Goal: Register for event/course

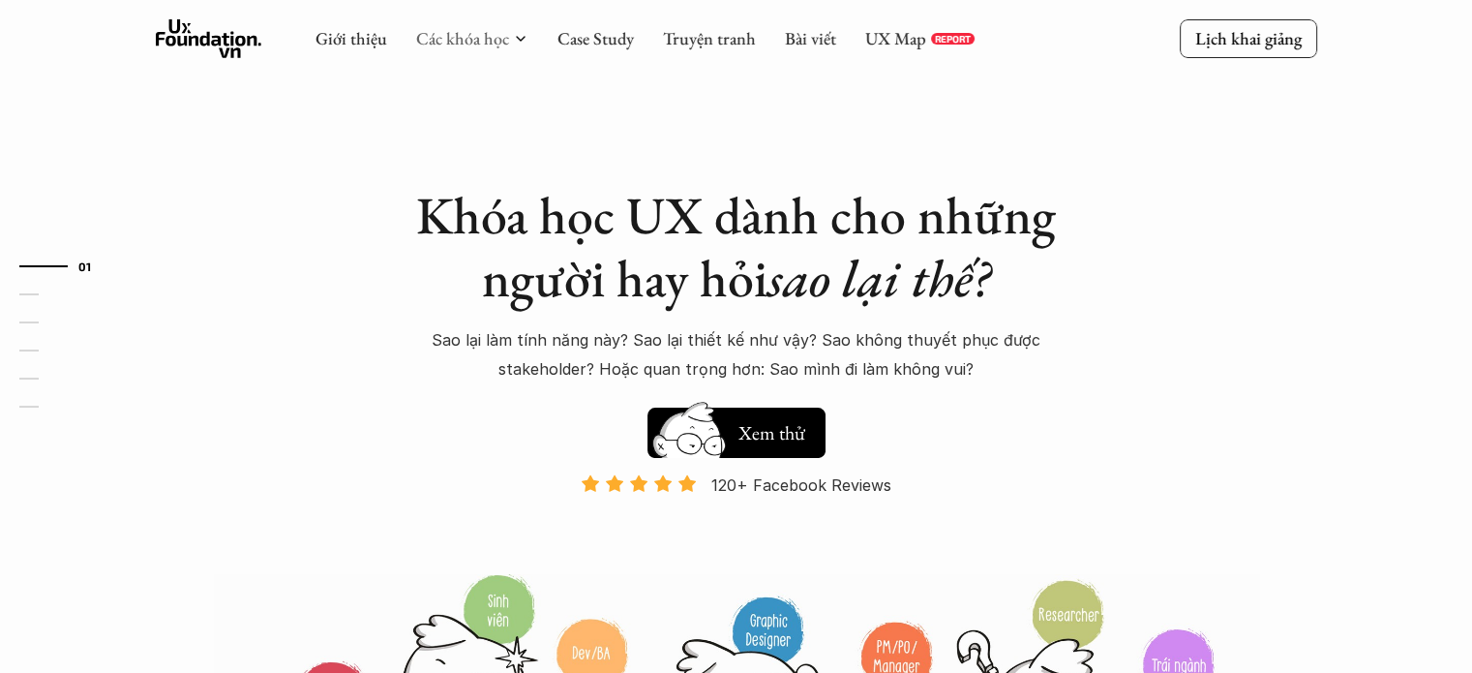
click at [476, 46] on link "Các khóa học" at bounding box center [462, 38] width 93 height 22
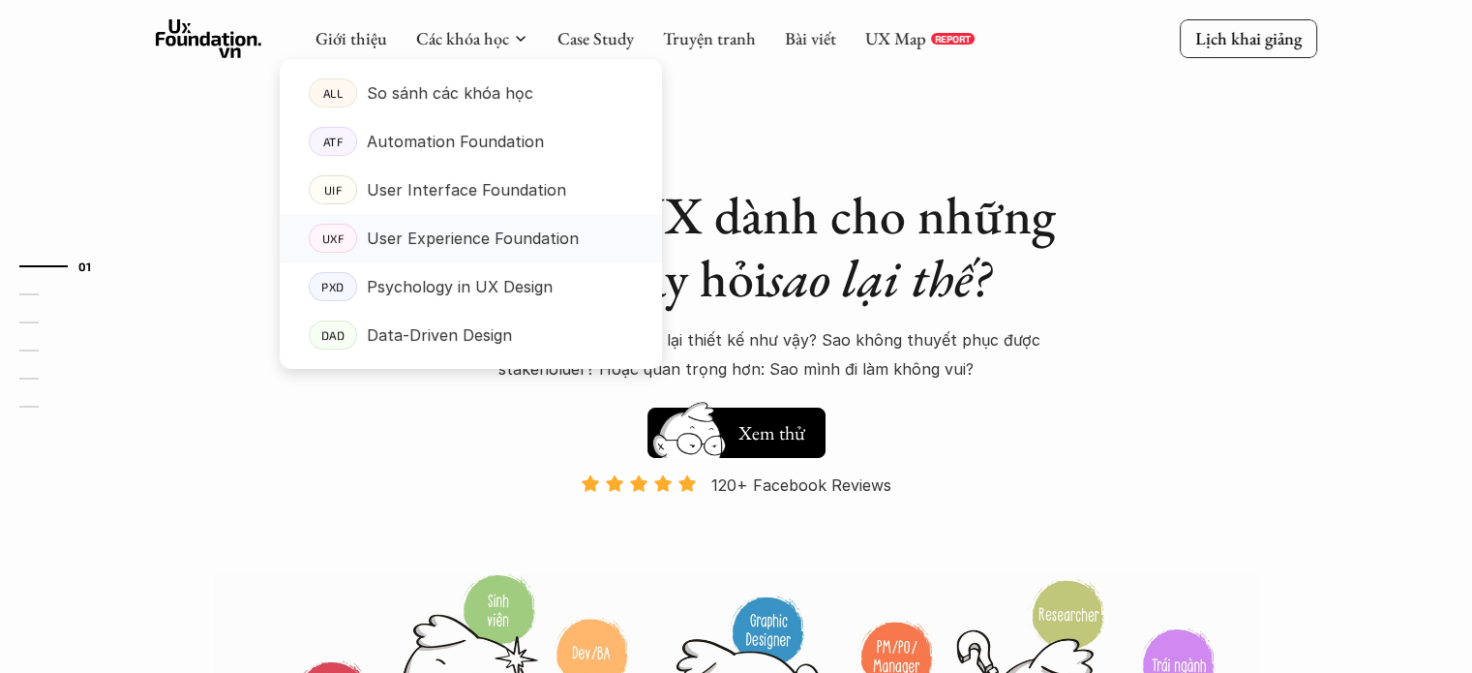
click at [525, 224] on p "User Experience Foundation" at bounding box center [473, 238] width 212 height 29
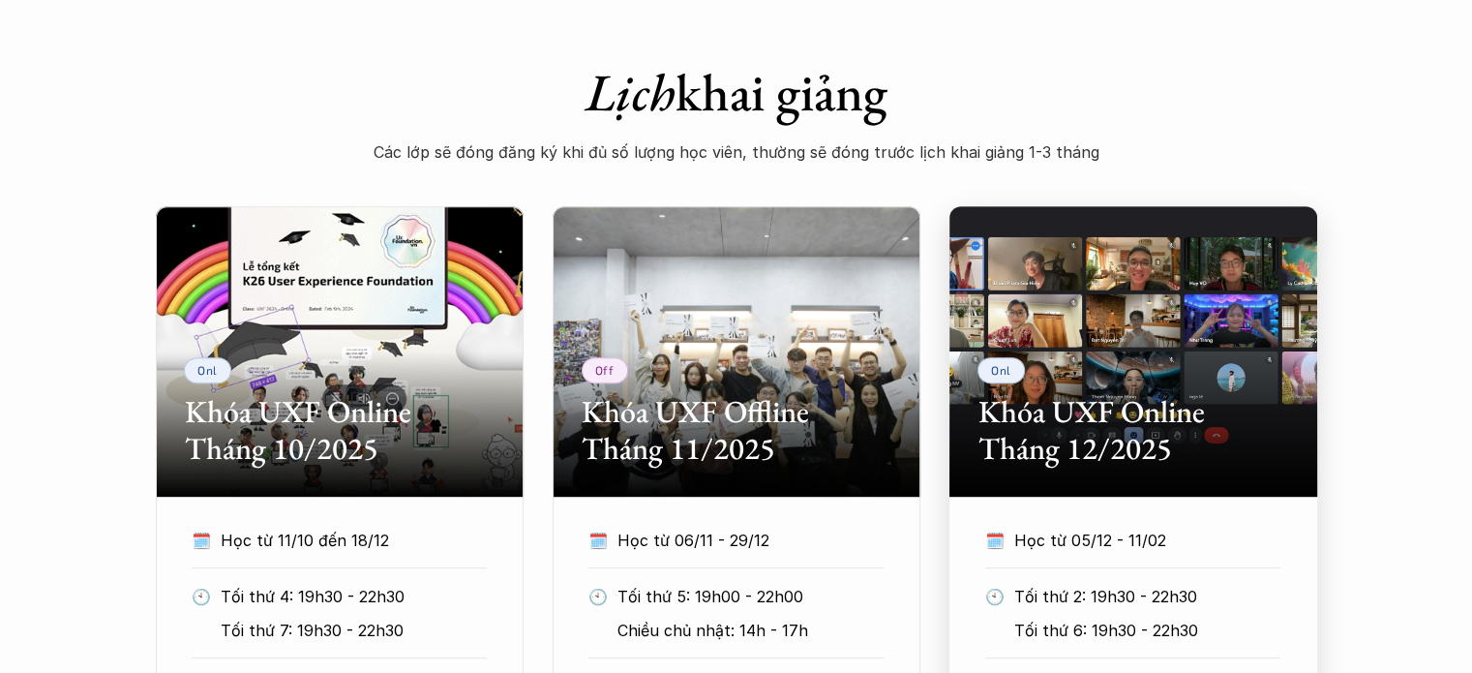
scroll to position [1065, 0]
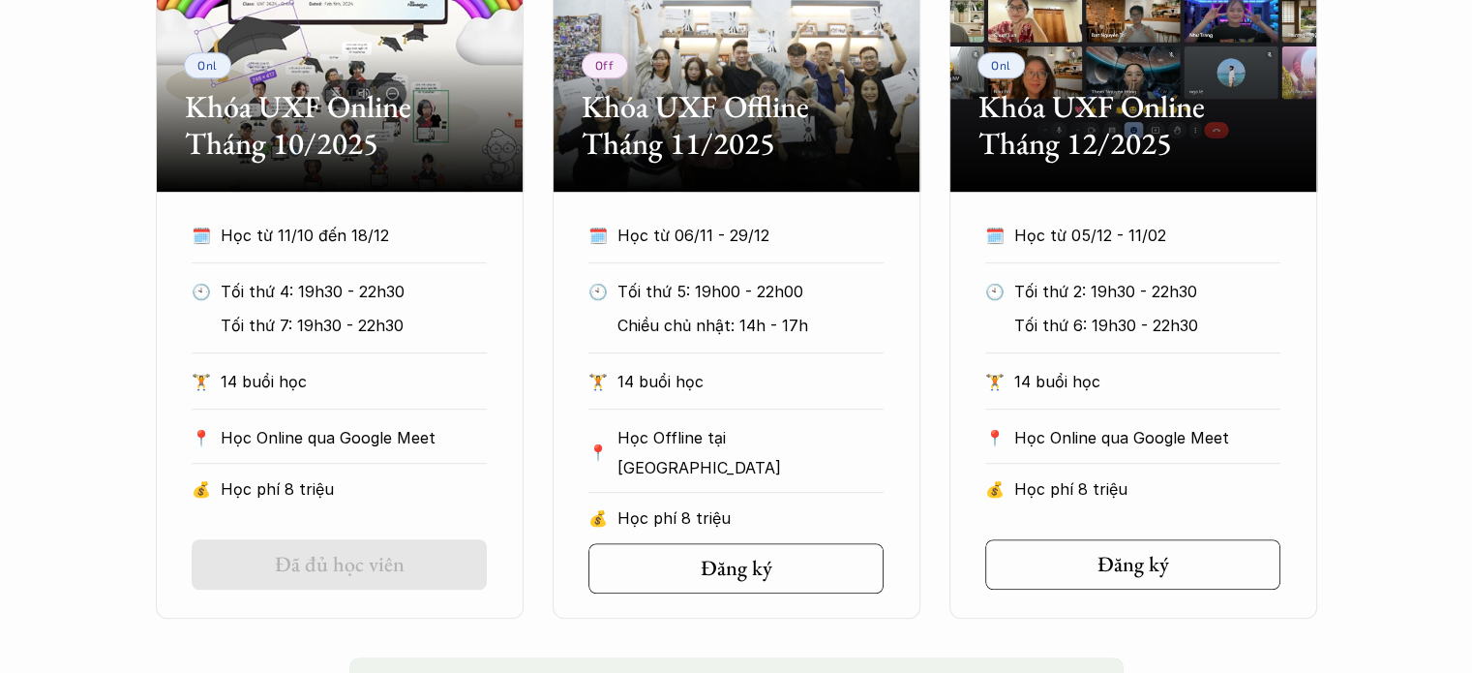
click at [440, 432] on p "Học Online qua Google Meet" at bounding box center [354, 437] width 266 height 29
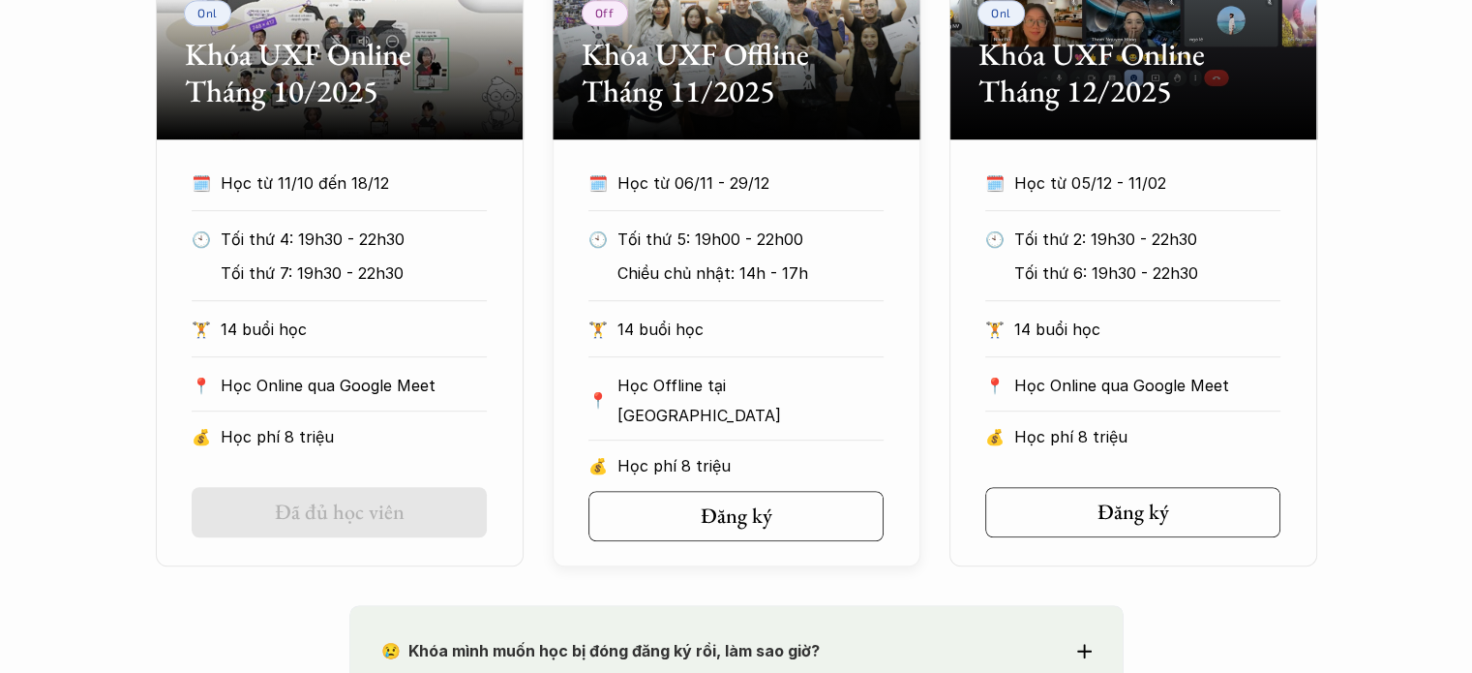
scroll to position [1258, 0]
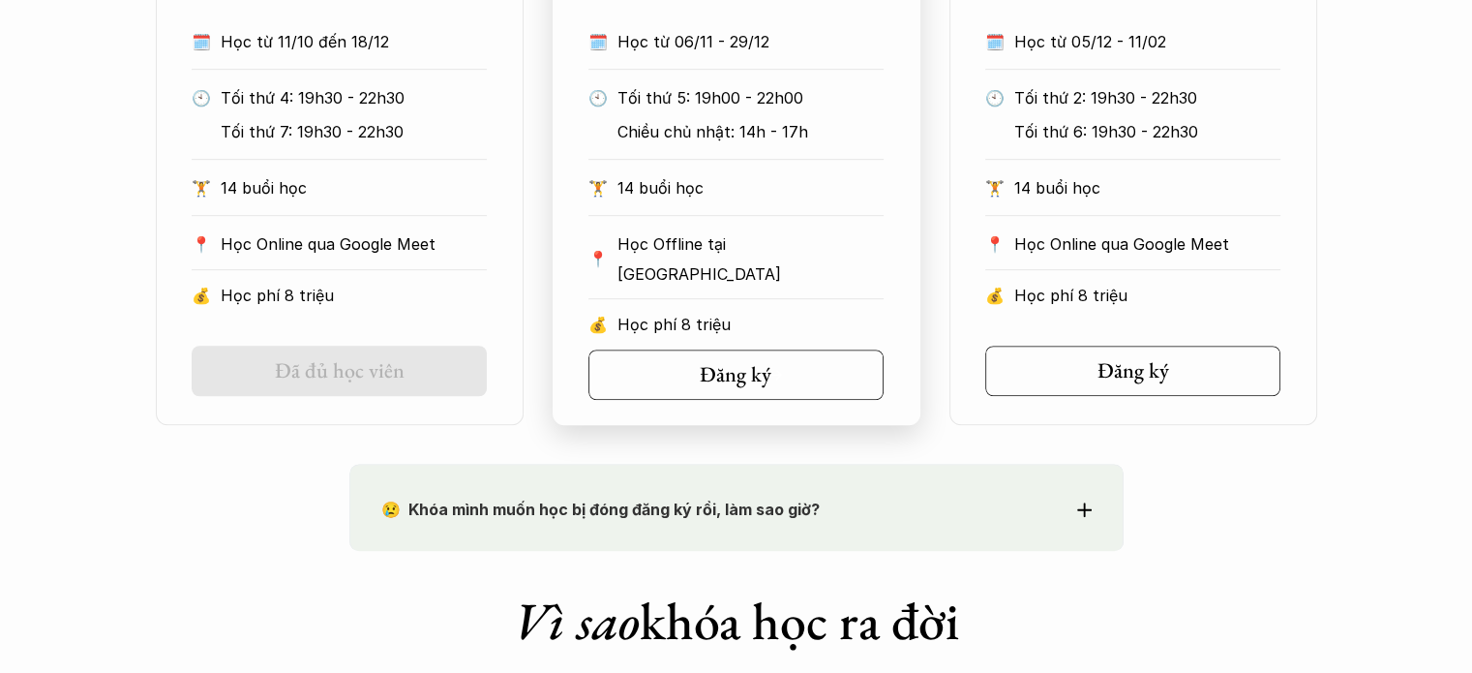
click at [865, 313] on div "💰 Học phí 8 triệu" at bounding box center [735, 331] width 295 height 37
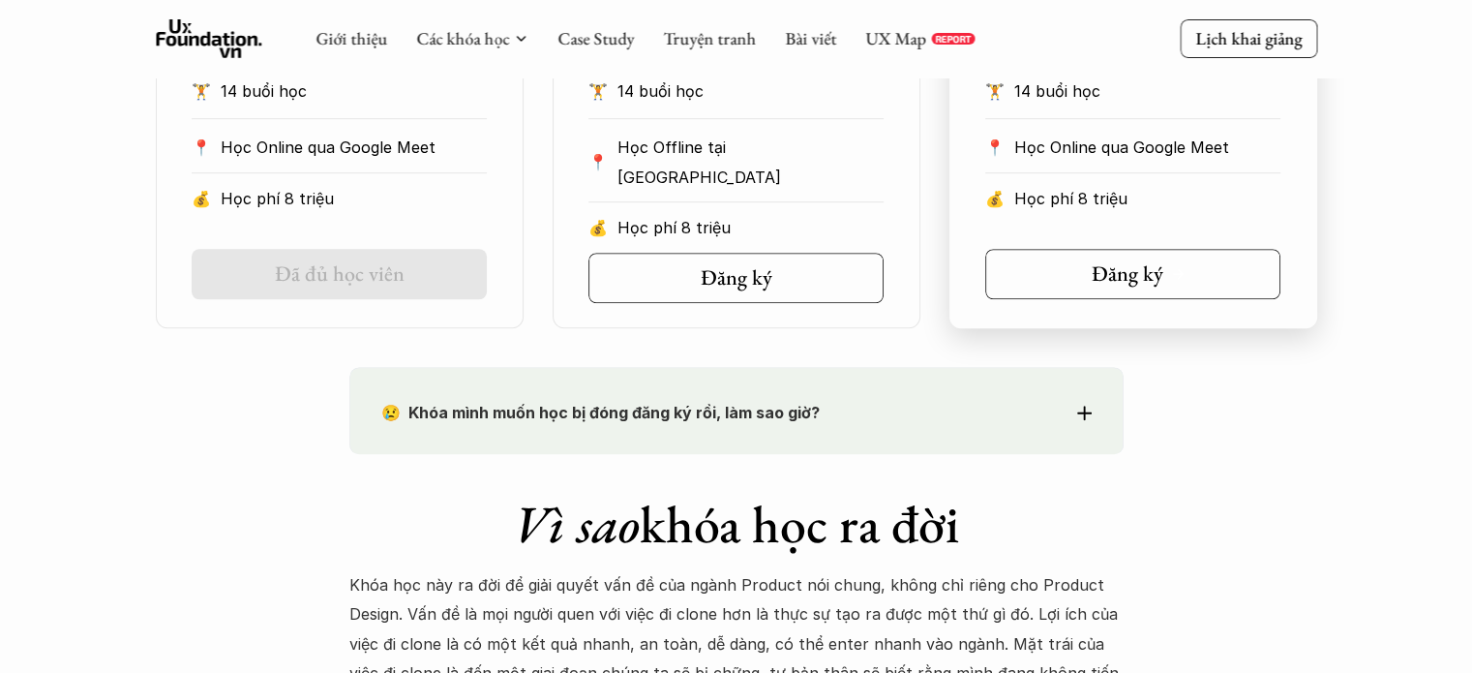
click at [1119, 217] on div "💰 Học phí 8 triệu" at bounding box center [1132, 205] width 295 height 37
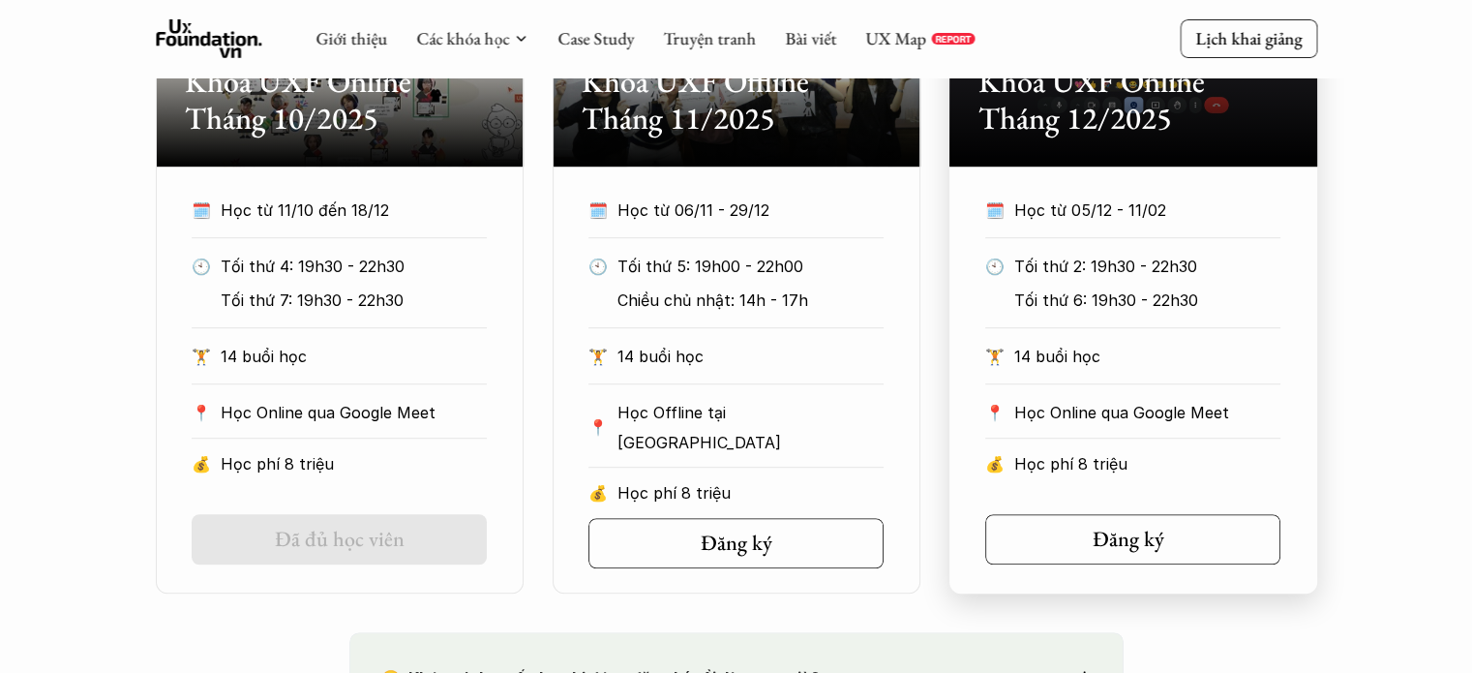
scroll to position [1065, 0]
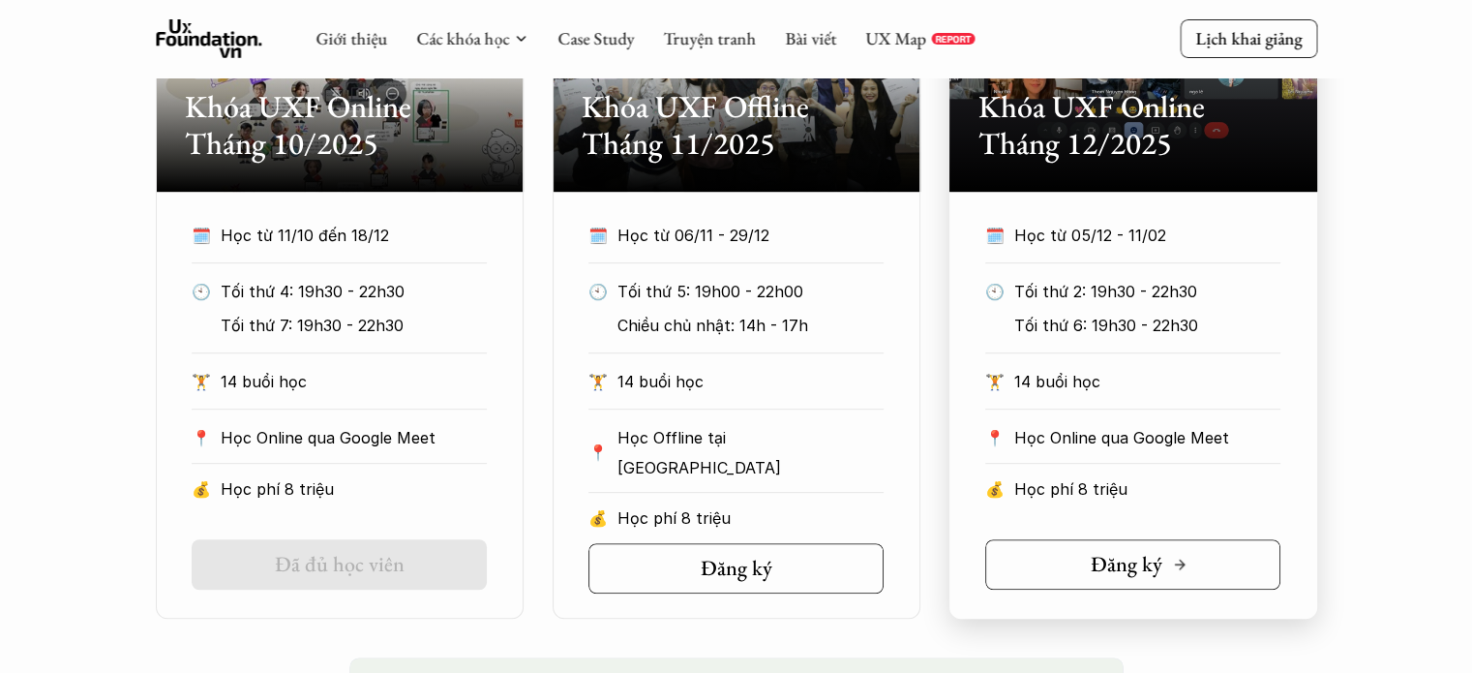
click at [1157, 576] on h5 "Đăng ký" at bounding box center [1127, 564] width 72 height 25
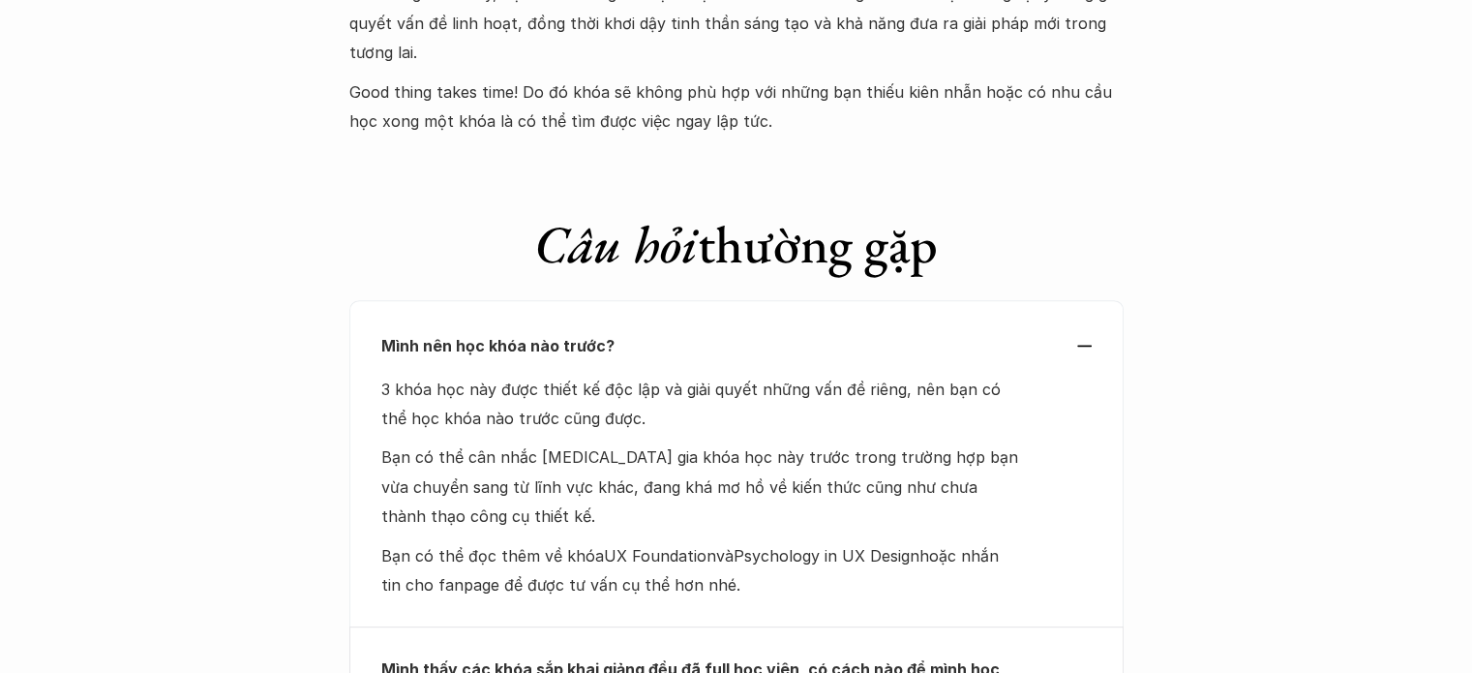
scroll to position [8032, 0]
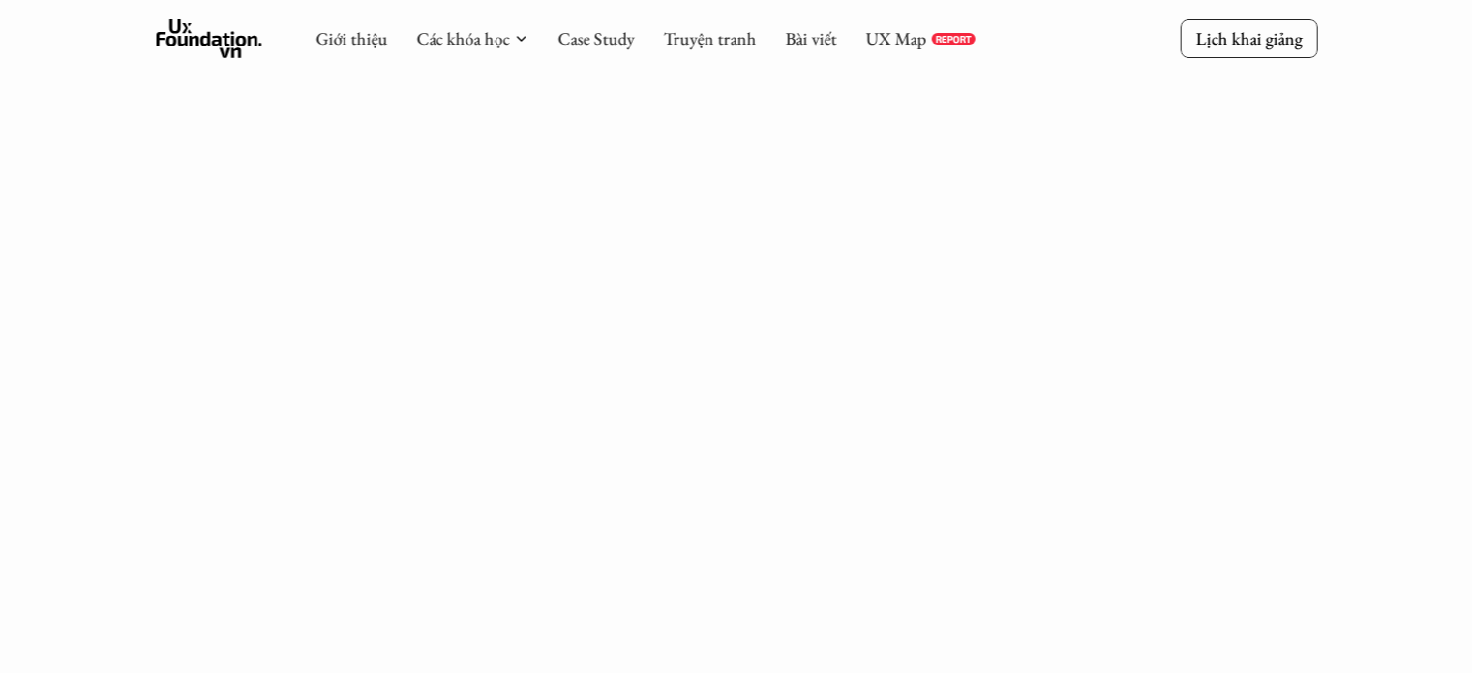
scroll to position [387, 0]
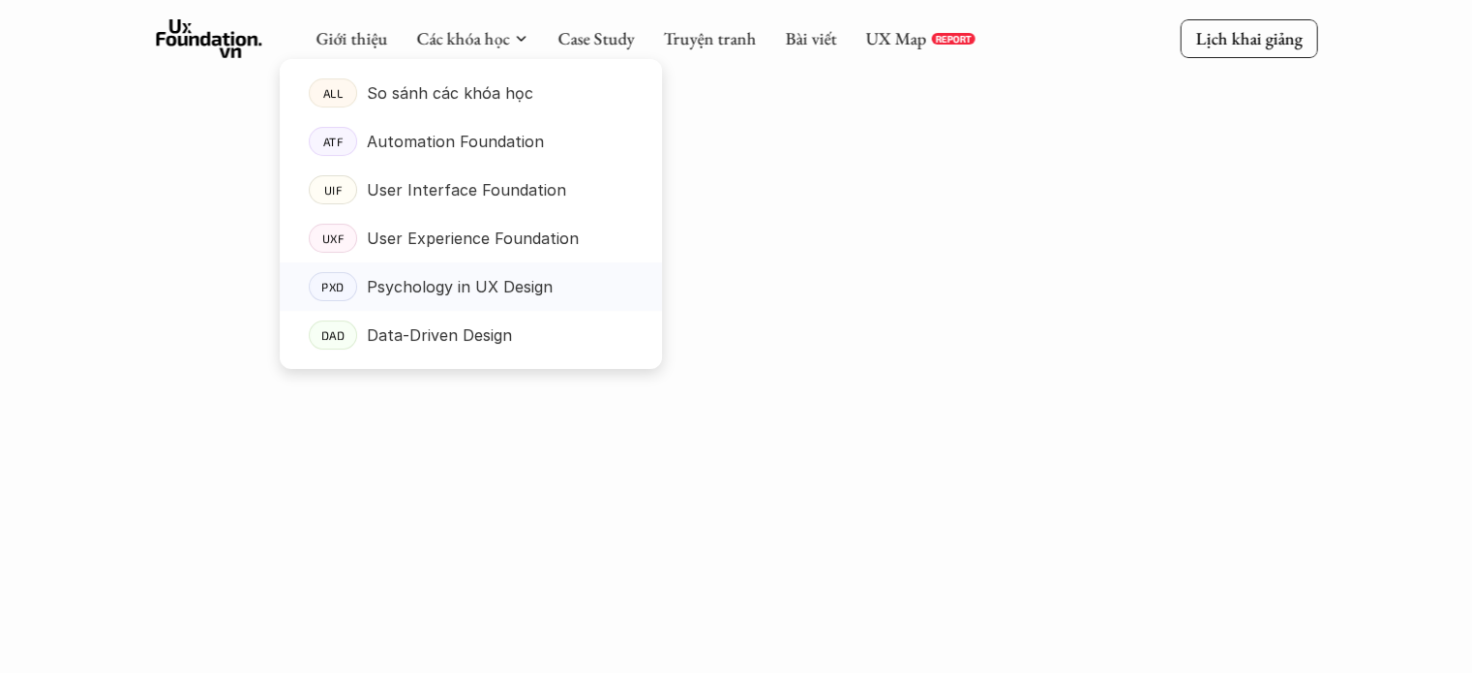
click at [450, 293] on p "Psychology in UX Design" at bounding box center [460, 286] width 186 height 29
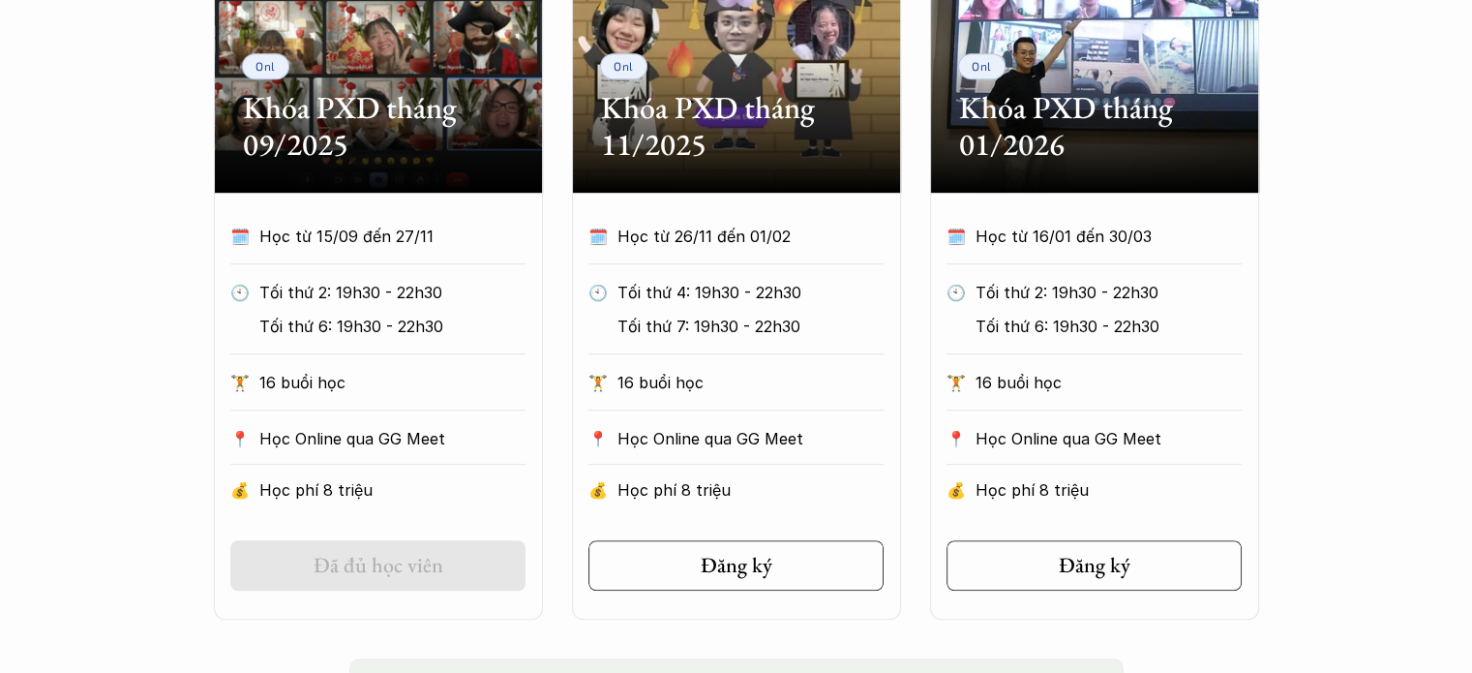
scroll to position [1065, 0]
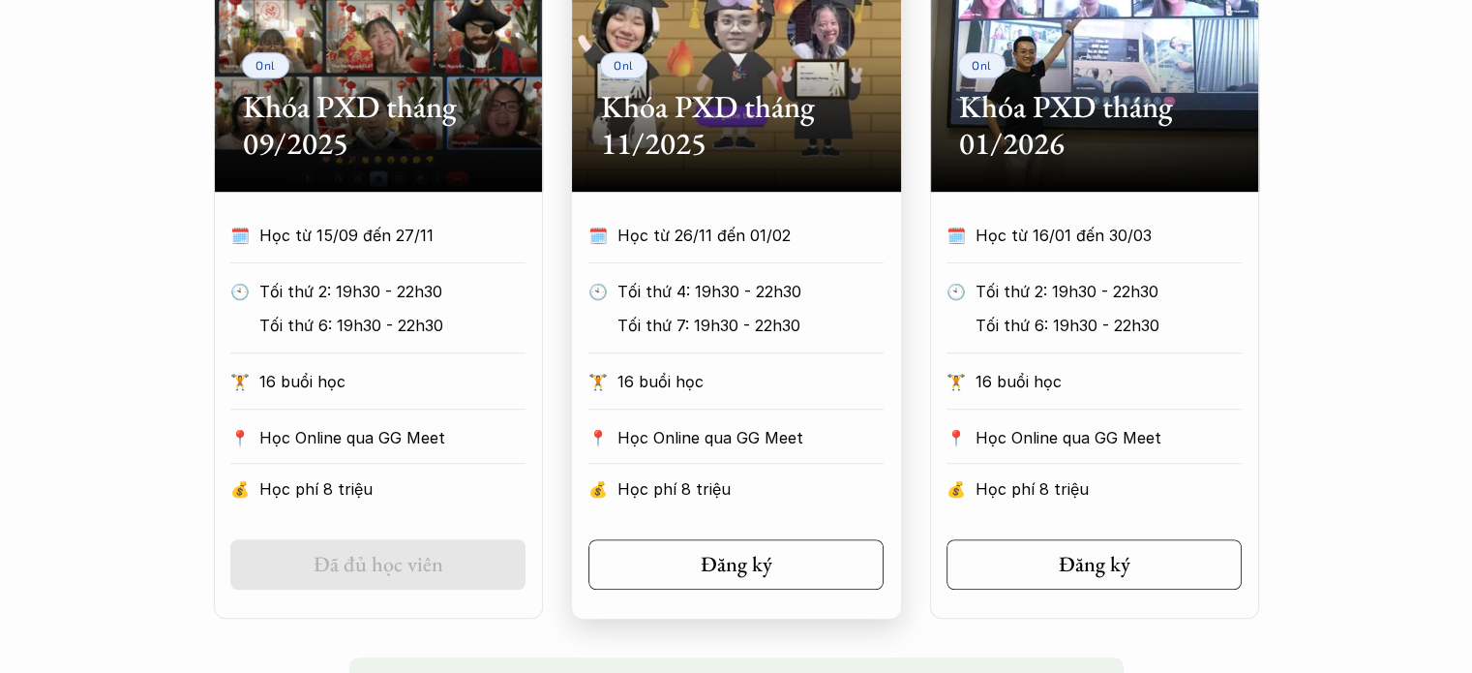
click at [832, 295] on p "Tối thứ 4: 19h30 - 22h30" at bounding box center [750, 291] width 266 height 29
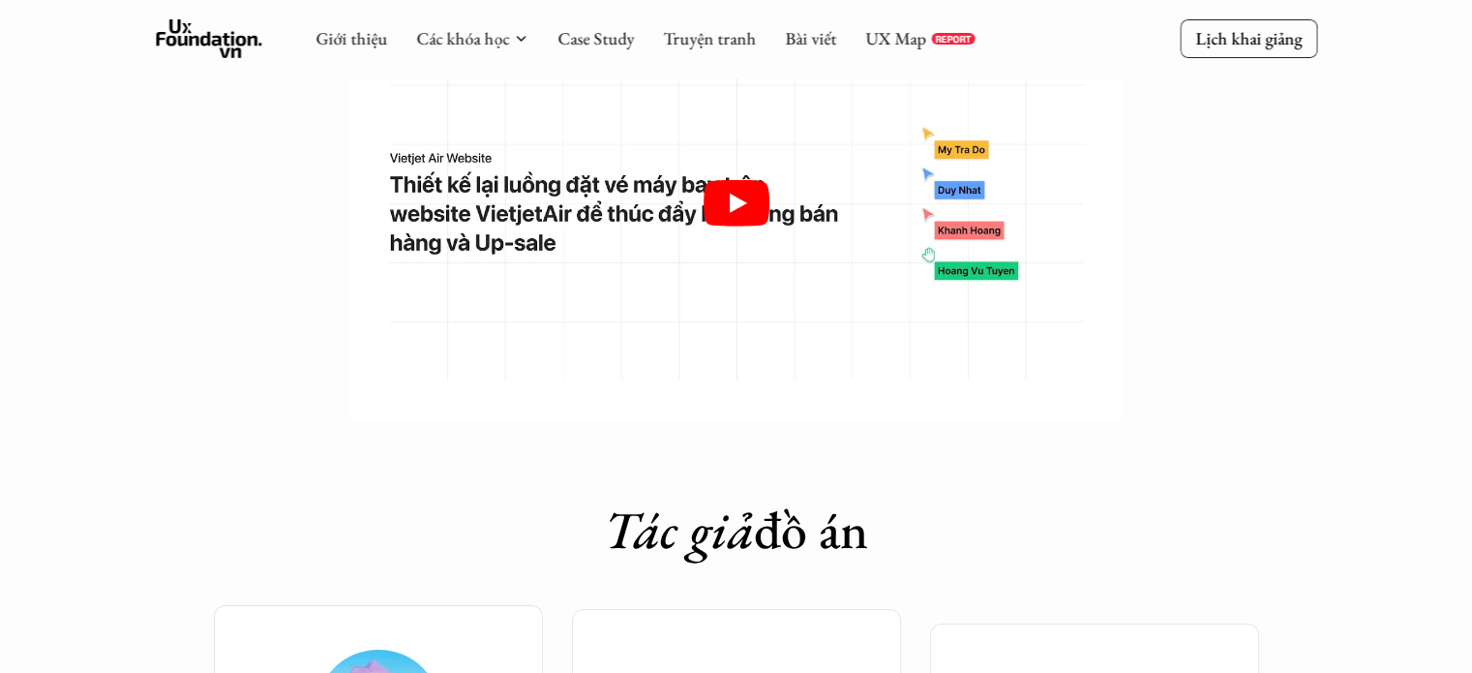
scroll to position [5903, 0]
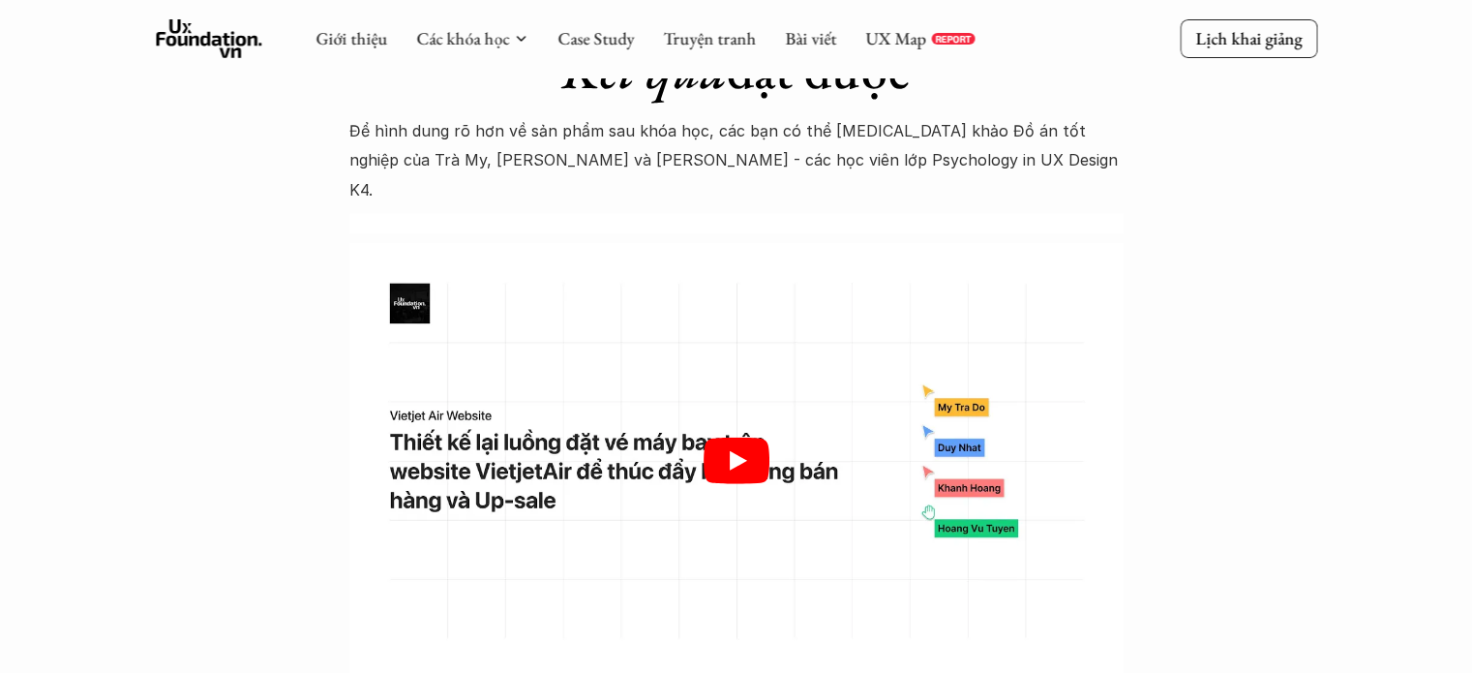
click at [733, 437] on icon "Play" at bounding box center [737, 460] width 66 height 46
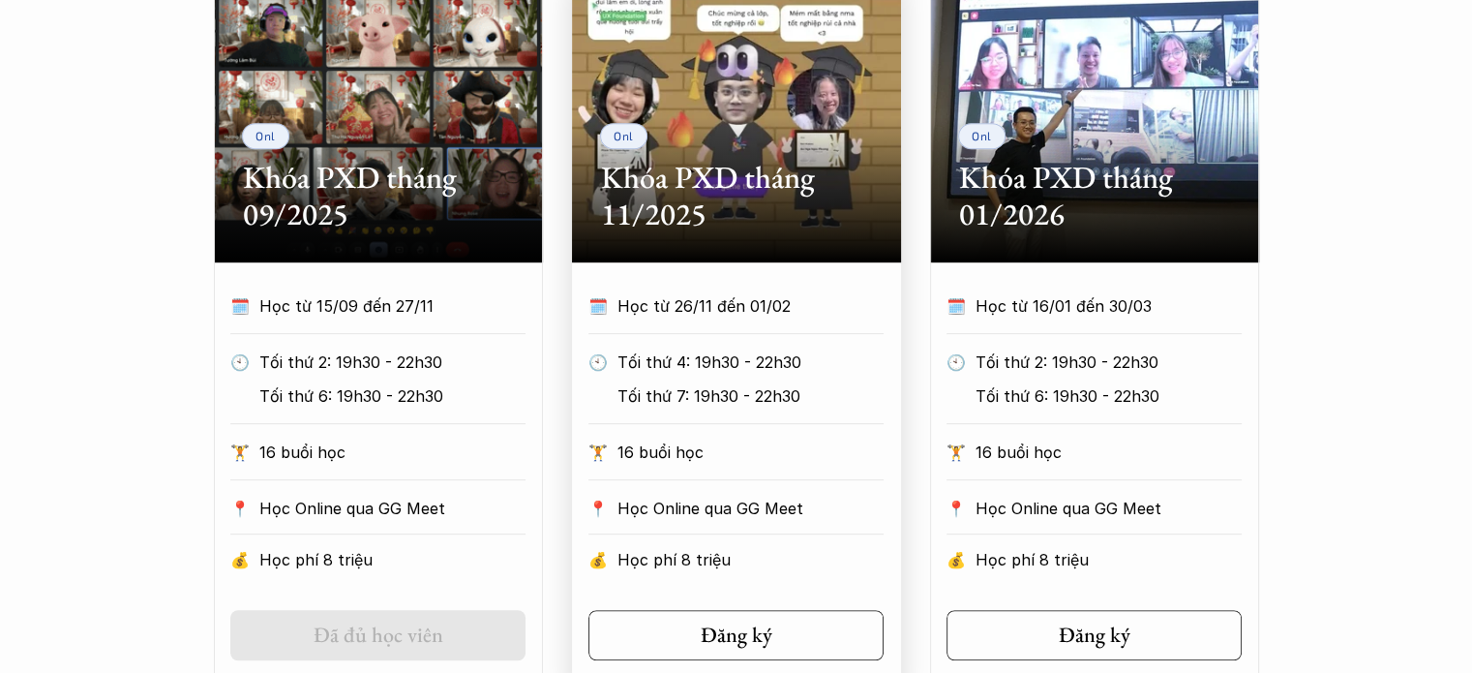
scroll to position [1207, 0]
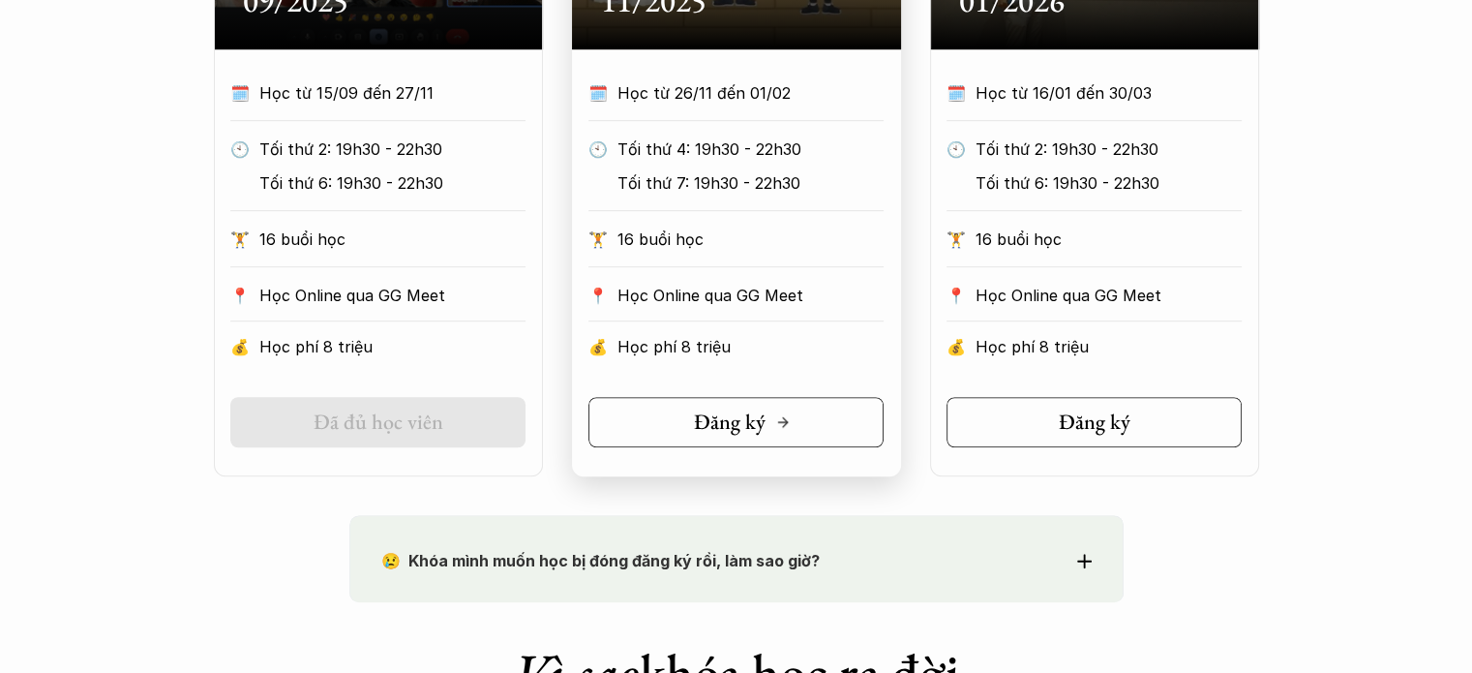
click at [739, 436] on link "Đăng ký" at bounding box center [735, 422] width 295 height 50
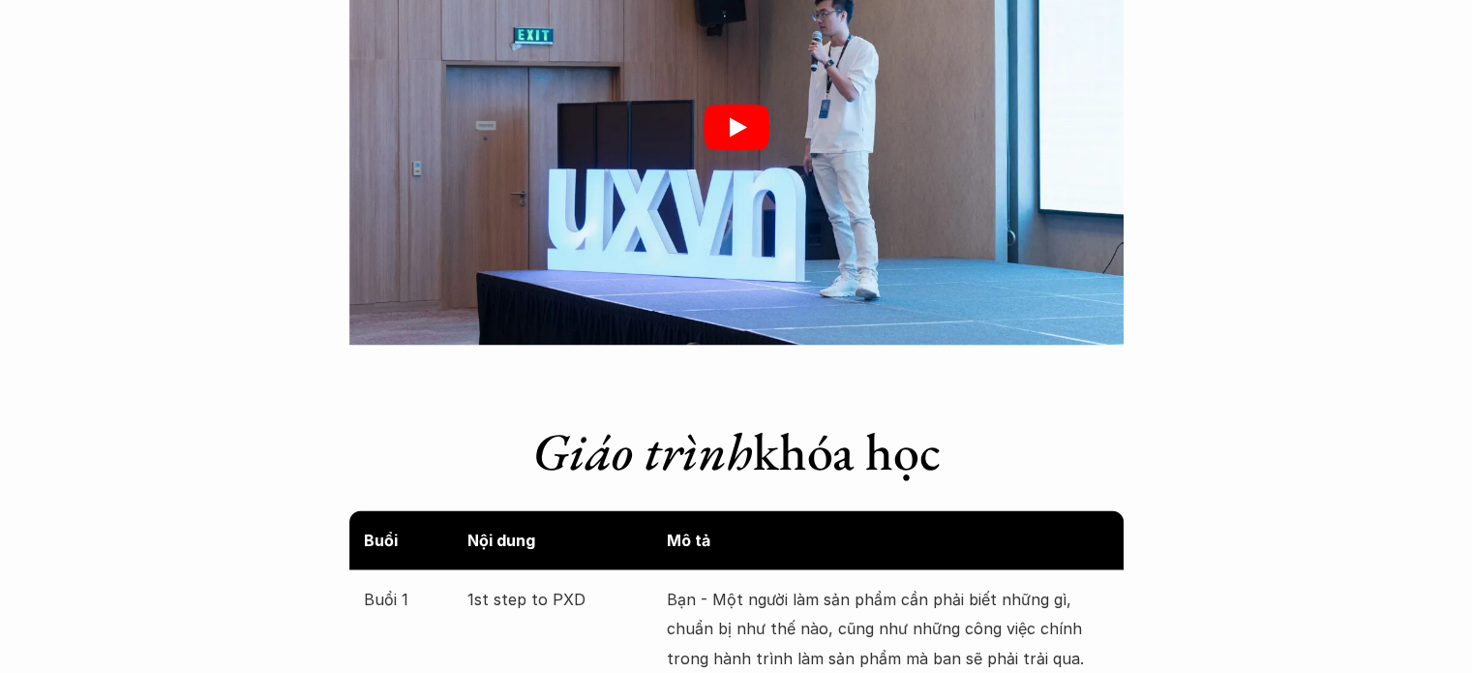
scroll to position [3336, 0]
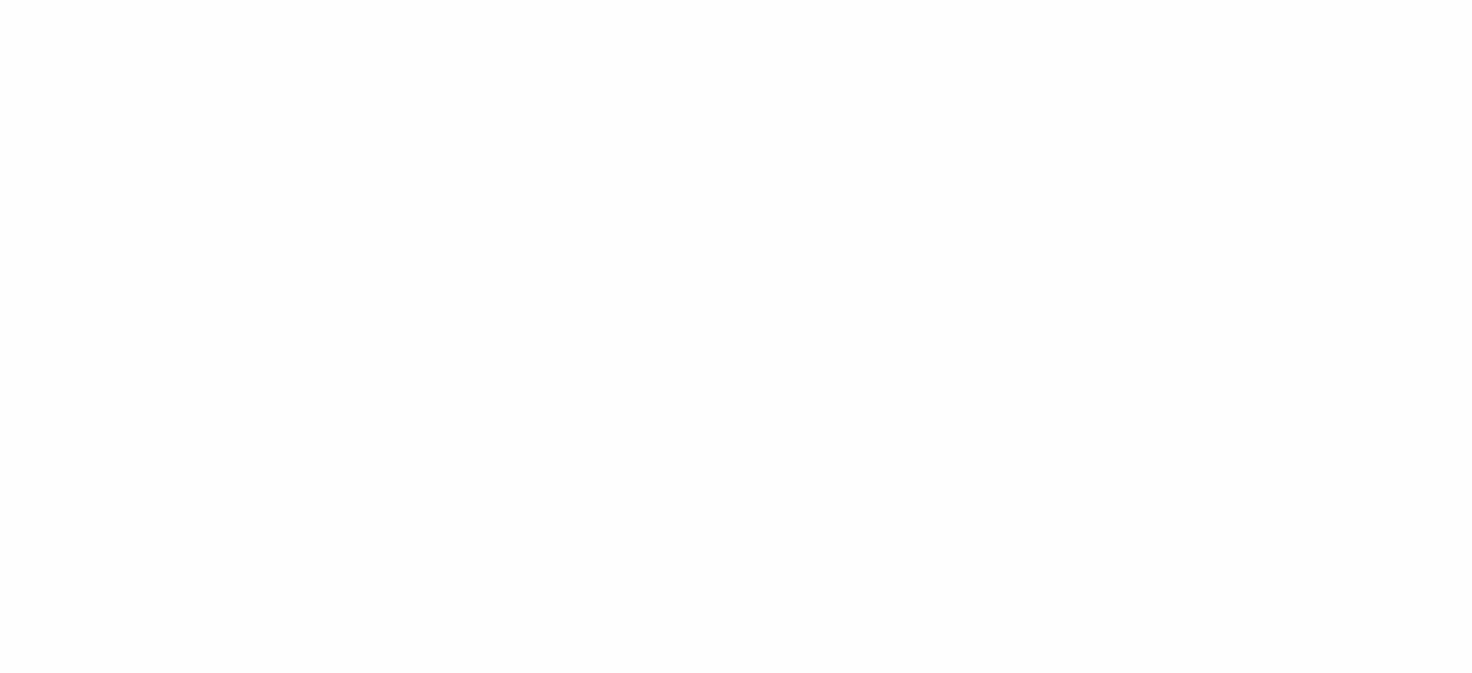
scroll to position [735, 0]
